Goal: Task Accomplishment & Management: Manage account settings

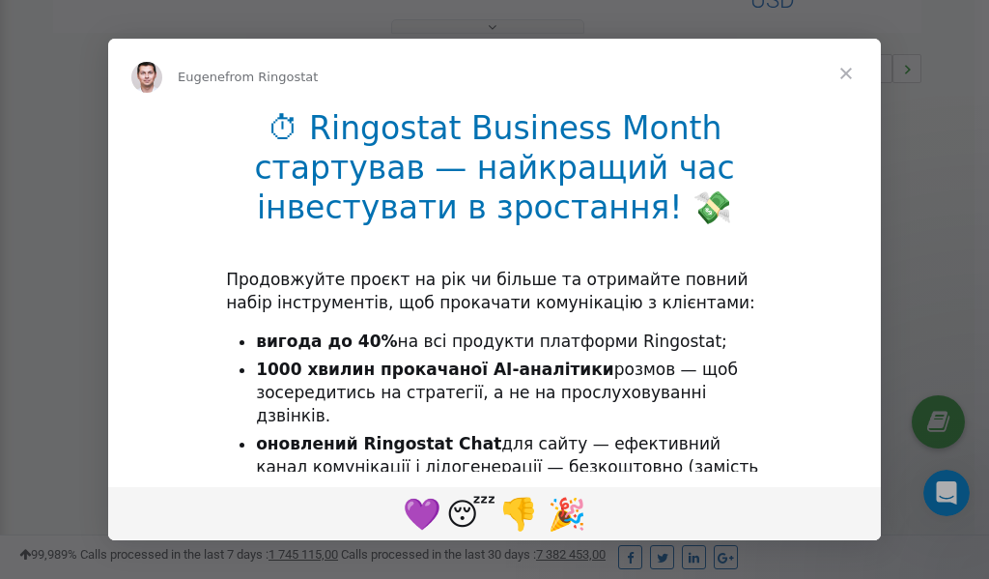
click at [849, 71] on span "Close" at bounding box center [846, 74] width 70 height 70
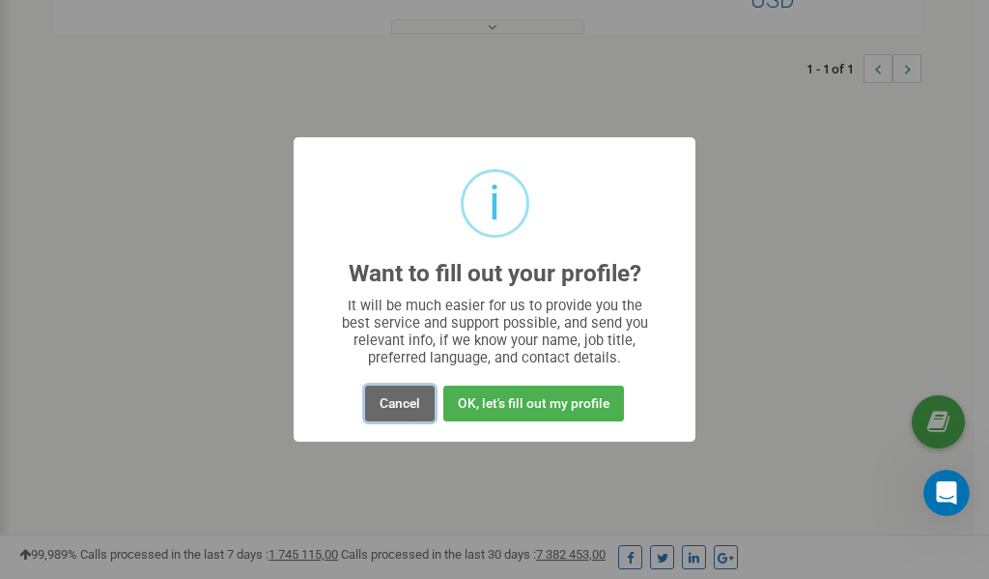
click at [398, 399] on button "Cancel" at bounding box center [400, 403] width 70 height 36
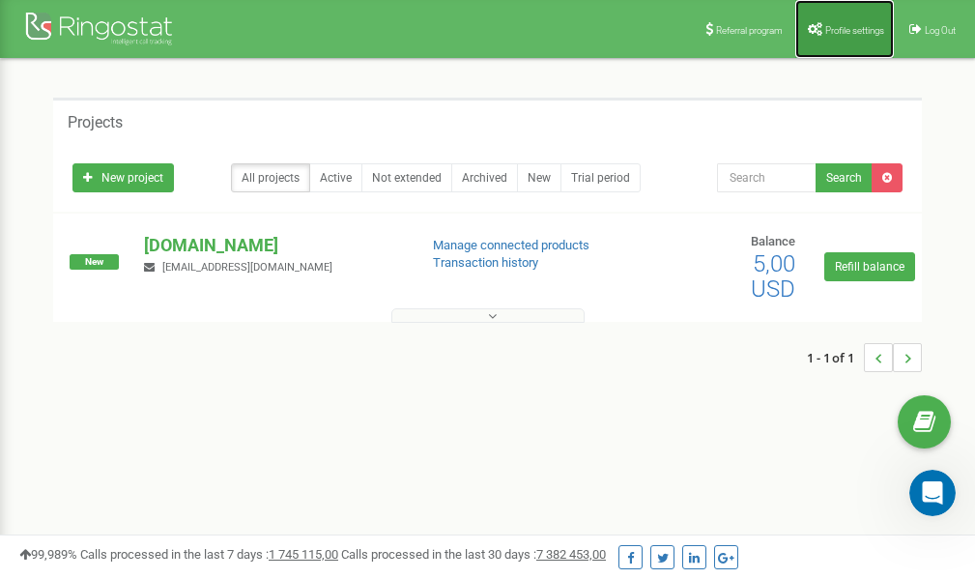
click at [847, 26] on span "Profile settings" at bounding box center [854, 30] width 59 height 11
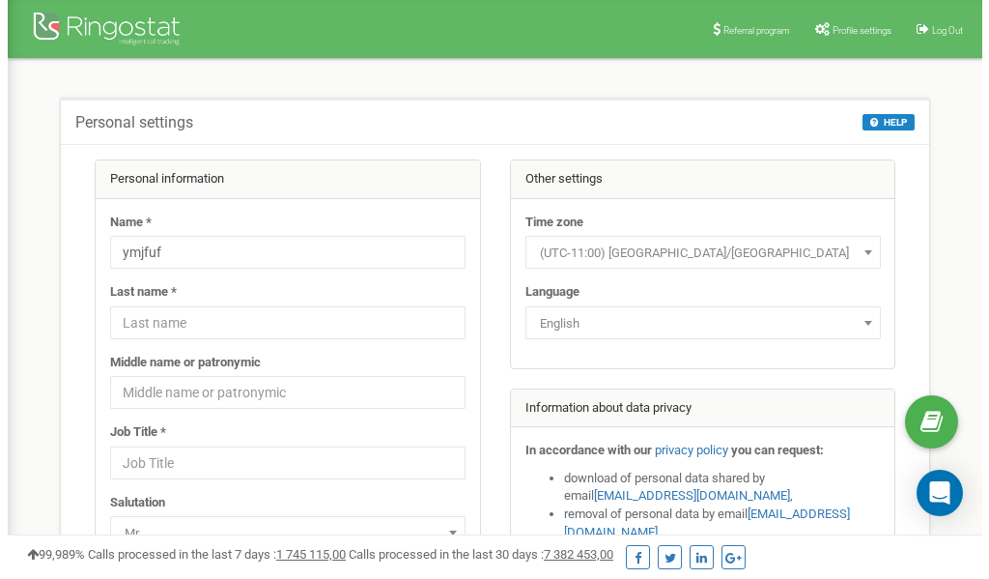
scroll to position [97, 0]
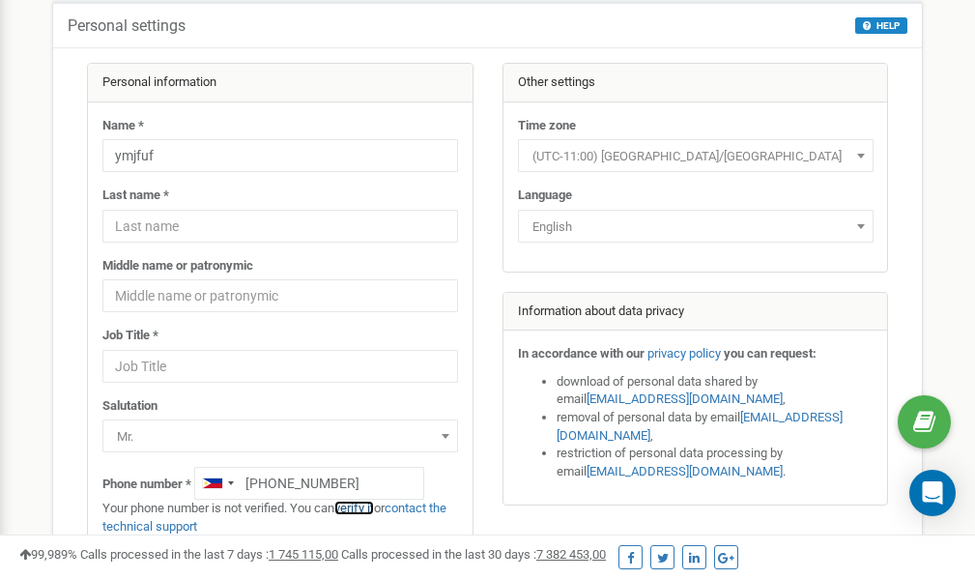
click at [366, 509] on link "verify it" at bounding box center [354, 507] width 40 height 14
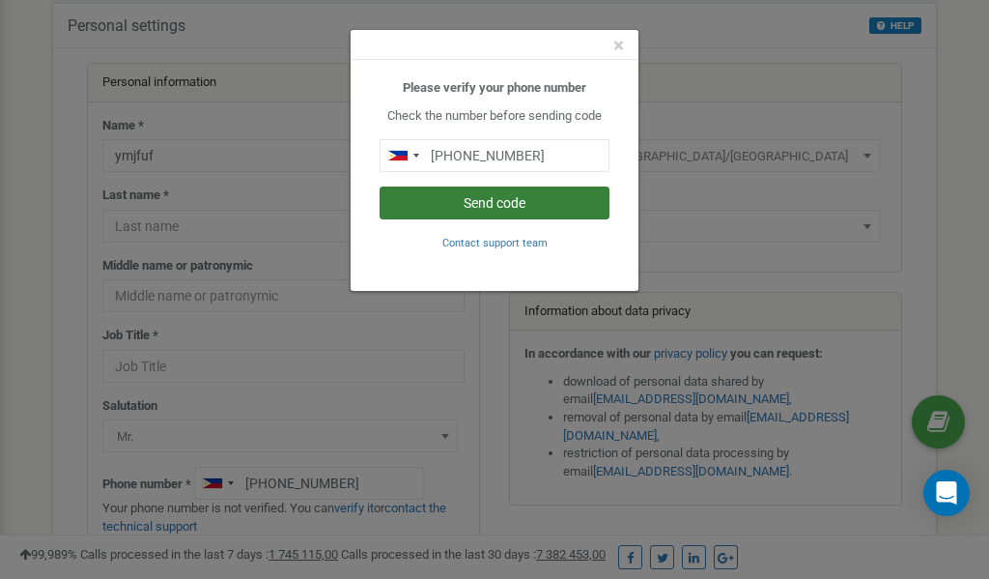
click at [502, 205] on button "Send code" at bounding box center [495, 202] width 230 height 33
